Goal: Task Accomplishment & Management: Manage account settings

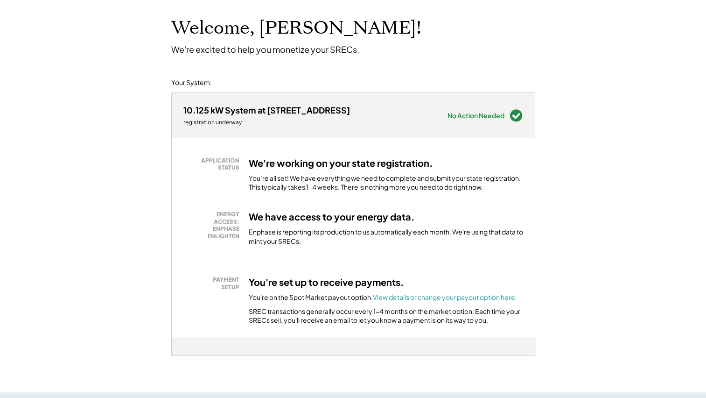
scroll to position [140, 0]
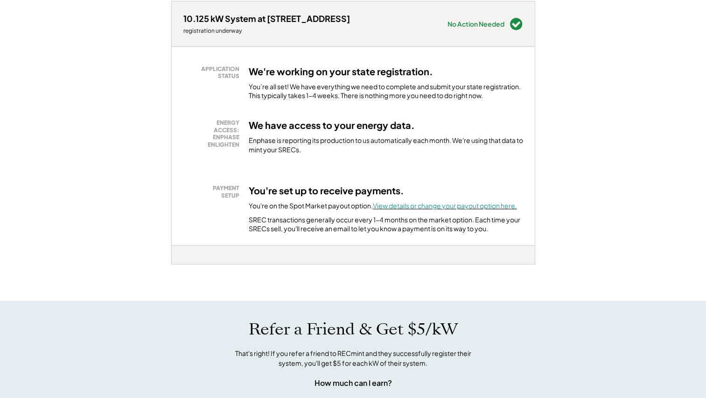
click at [422, 205] on font "View details or change your payout option here." at bounding box center [445, 205] width 144 height 8
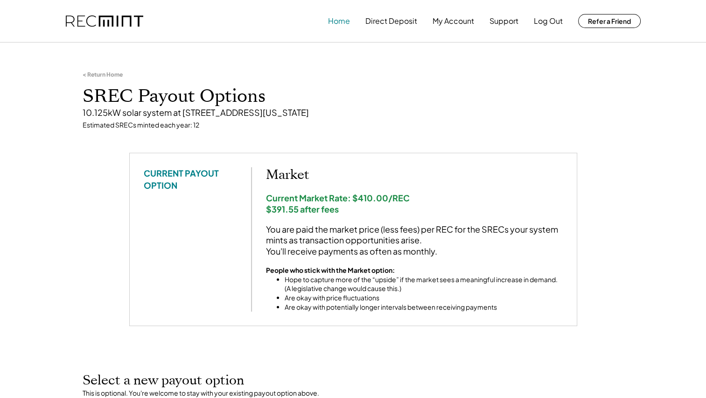
click at [335, 21] on button "Home" at bounding box center [339, 21] width 22 height 19
